Goal: Book appointment/travel/reservation

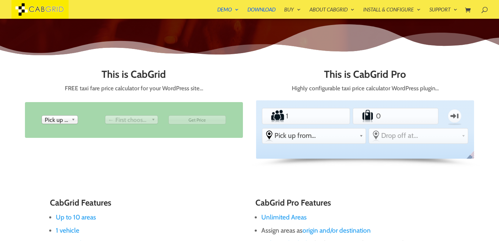
scroll to position [278, 0]
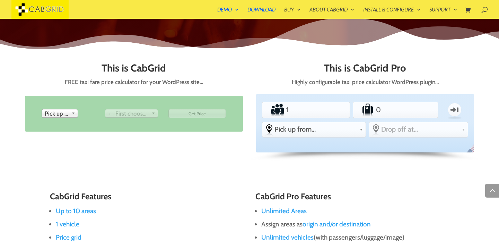
click at [71, 115] on b at bounding box center [74, 113] width 6 height 8
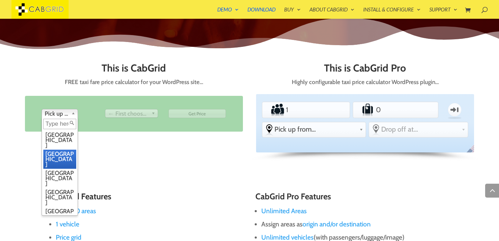
click at [65, 149] on li "[GEOGRAPHIC_DATA]" at bounding box center [59, 158] width 33 height 19
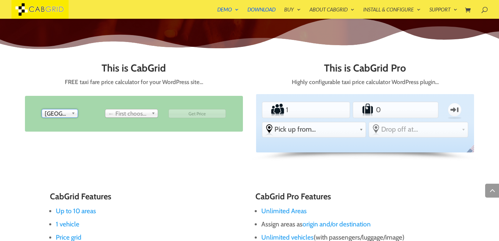
click at [136, 114] on span "← First choose pick up" at bounding box center [128, 113] width 41 height 8
click at [136, 114] on span "Drop off at..." at bounding box center [128, 113] width 41 height 8
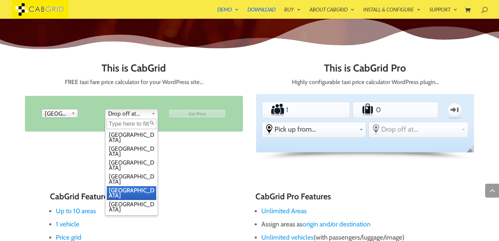
click at [131, 186] on li "[GEOGRAPHIC_DATA]" at bounding box center [132, 193] width 50 height 14
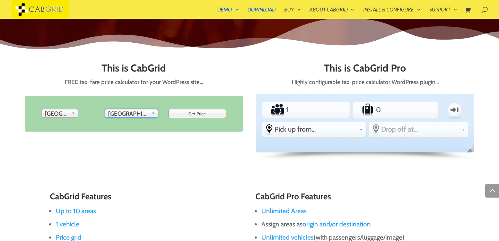
click at [200, 116] on input "Get Price" at bounding box center [198, 113] width 58 height 9
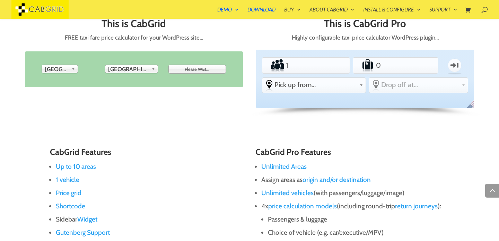
type input "Get Price"
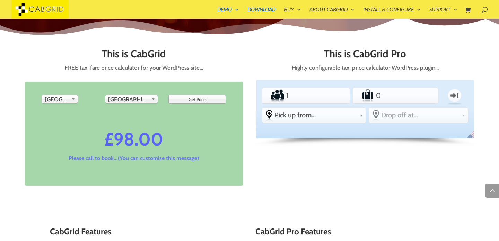
scroll to position [284, 0]
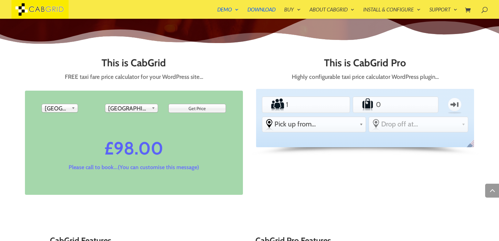
click at [333, 109] on li "Passengers 1" at bounding box center [306, 104] width 88 height 16
click at [324, 103] on input "2" at bounding box center [306, 104] width 43 height 14
click at [324, 103] on input "3" at bounding box center [306, 104] width 43 height 14
click at [324, 103] on input "4" at bounding box center [306, 104] width 43 height 14
click at [324, 103] on input "5" at bounding box center [306, 104] width 43 height 14
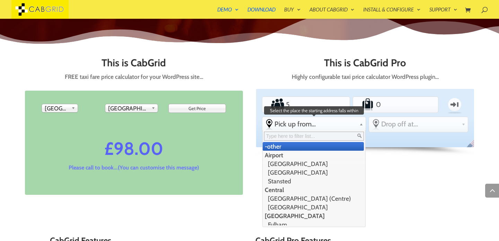
click at [325, 130] on div "Pick up from... -other Airport [GEOGRAPHIC_DATA] [GEOGRAPHIC_DATA] [GEOGRAPHIC_…" at bounding box center [314, 124] width 103 height 14
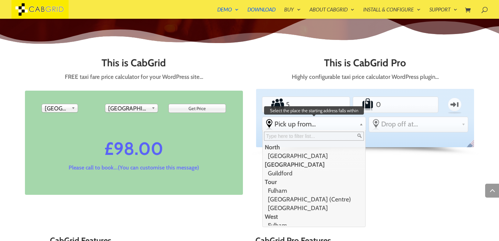
scroll to position [123, 0]
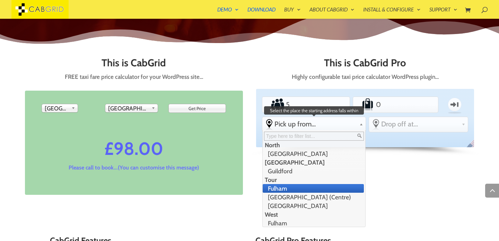
click at [314, 190] on li "Fulham" at bounding box center [313, 188] width 101 height 9
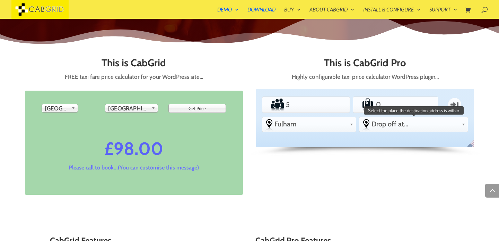
scroll to position [0, 0]
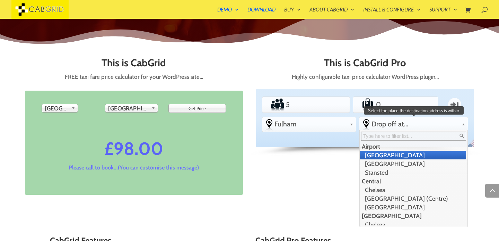
click at [400, 124] on span "Drop off at..." at bounding box center [415, 124] width 87 height 8
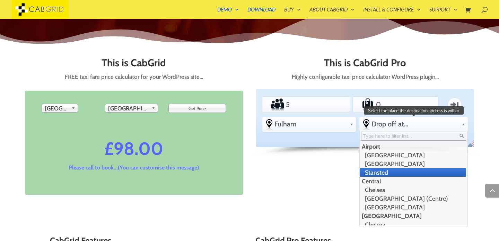
click at [396, 172] on li "Stansted" at bounding box center [413, 172] width 106 height 9
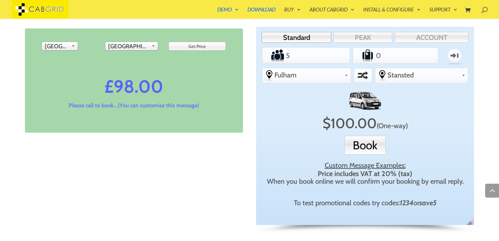
scroll to position [345, 0]
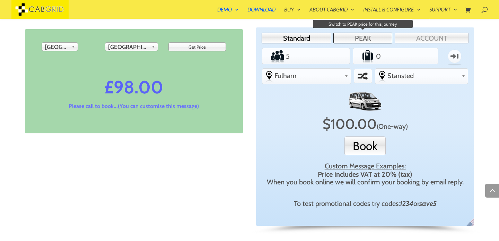
click at [367, 42] on link "PEAK" at bounding box center [363, 38] width 59 height 11
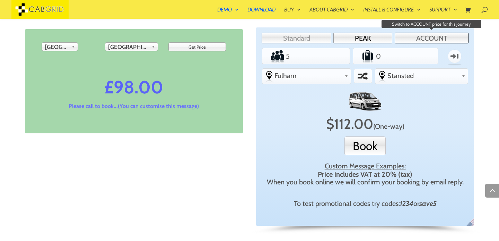
click at [414, 40] on link "ACCOUNT" at bounding box center [432, 38] width 74 height 11
click at [377, 42] on link "PEAK" at bounding box center [363, 38] width 59 height 11
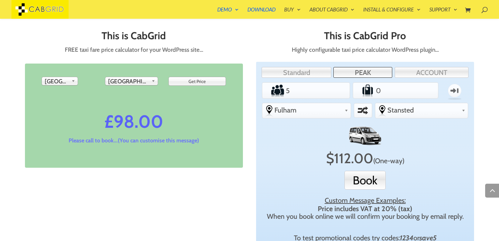
scroll to position [310, 0]
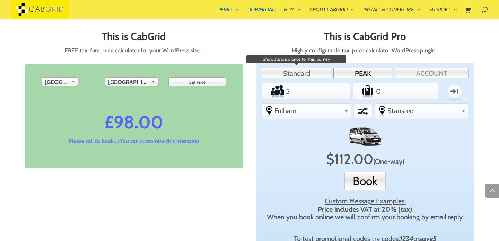
click at [310, 77] on link "Standard" at bounding box center [297, 73] width 70 height 11
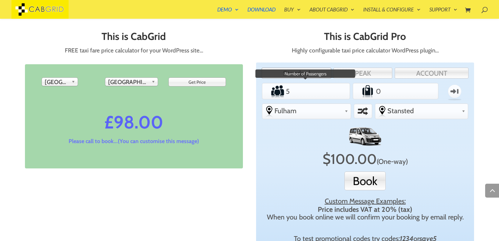
click at [326, 88] on input "5" at bounding box center [306, 91] width 43 height 14
click at [323, 88] on input "6" at bounding box center [306, 91] width 43 height 14
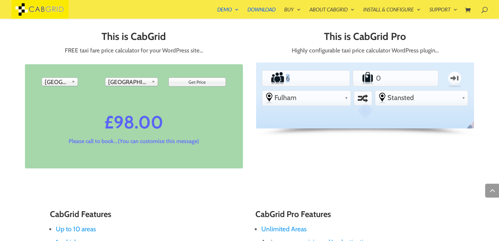
click at [323, 88] on ul "Passengers 6 Luggage 0 One-way From Pick up from... -other [GEOGRAPHIC_DATA] [G…" at bounding box center [365, 87] width 209 height 40
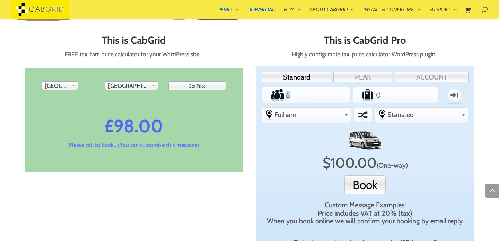
scroll to position [307, 0]
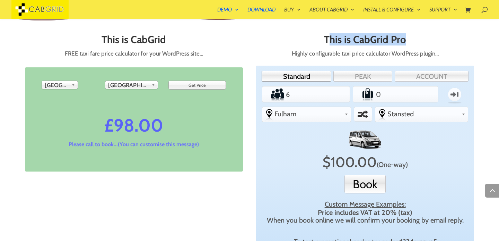
drag, startPoint x: 329, startPoint y: 41, endPoint x: 403, endPoint y: 41, distance: 74.6
click at [403, 41] on h2 "This is CabGrid Pro" at bounding box center [365, 41] width 218 height 15
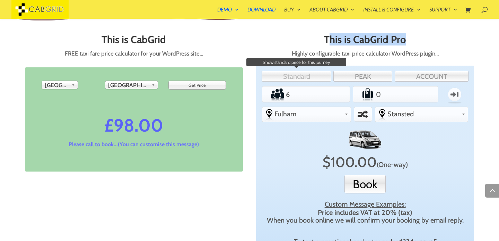
click at [323, 76] on link "Standard" at bounding box center [297, 76] width 70 height 11
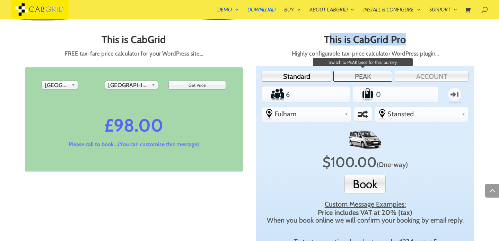
click at [346, 77] on link "PEAK" at bounding box center [363, 76] width 59 height 11
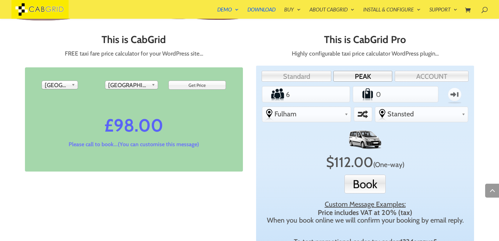
click at [393, 80] on div "Standard PEAK ACCOUNT" at bounding box center [365, 76] width 209 height 13
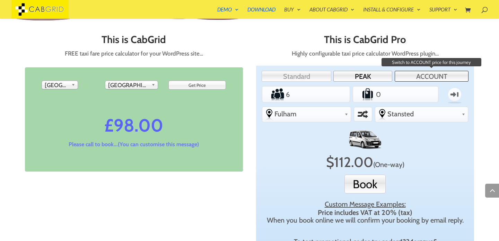
click at [401, 80] on link "ACCOUNT" at bounding box center [432, 76] width 74 height 11
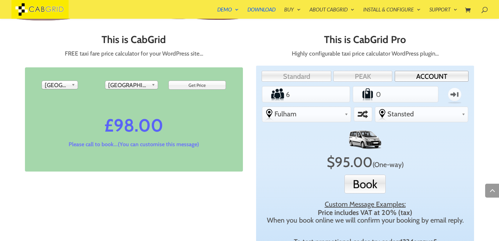
click at [337, 86] on li "Passengers 6" at bounding box center [306, 94] width 88 height 16
type input "5"
click at [324, 95] on input "5" at bounding box center [306, 94] width 43 height 14
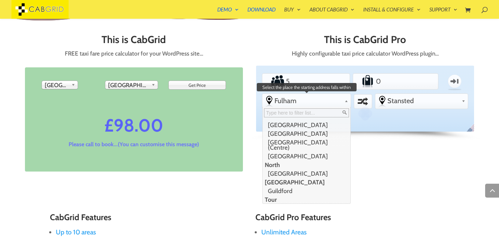
click at [324, 95] on link "Fulham" at bounding box center [307, 101] width 88 height 14
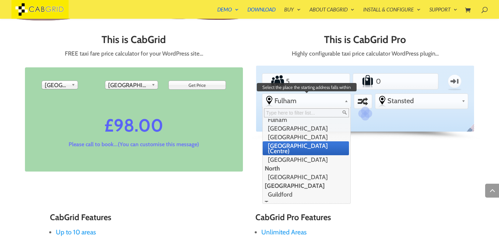
click at [302, 141] on li "[GEOGRAPHIC_DATA] (Centre)" at bounding box center [306, 148] width 86 height 14
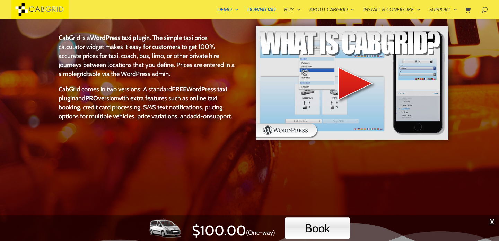
scroll to position [72, 0]
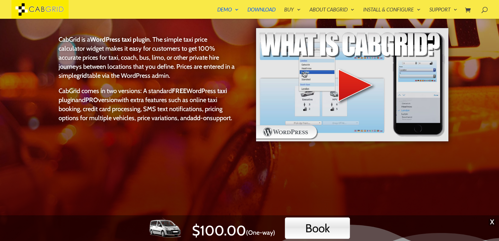
click at [346, 89] on img at bounding box center [353, 84] width 194 height 114
